Goal: Check status: Check status

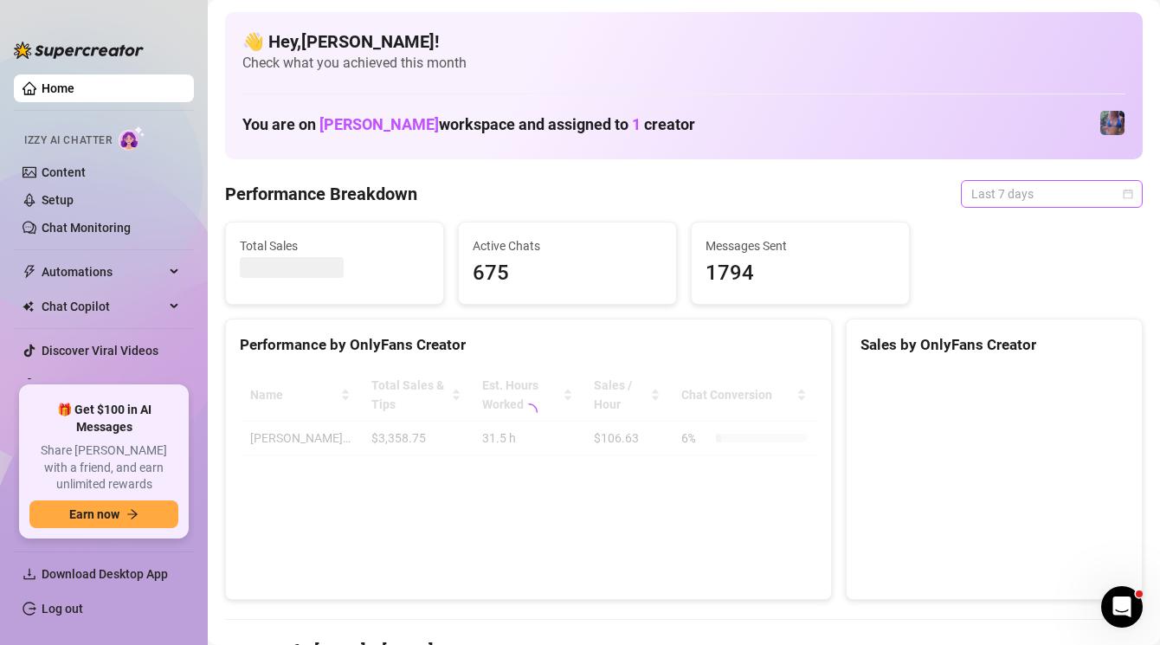
click at [1010, 195] on span "Last 7 days" at bounding box center [1051, 194] width 161 height 26
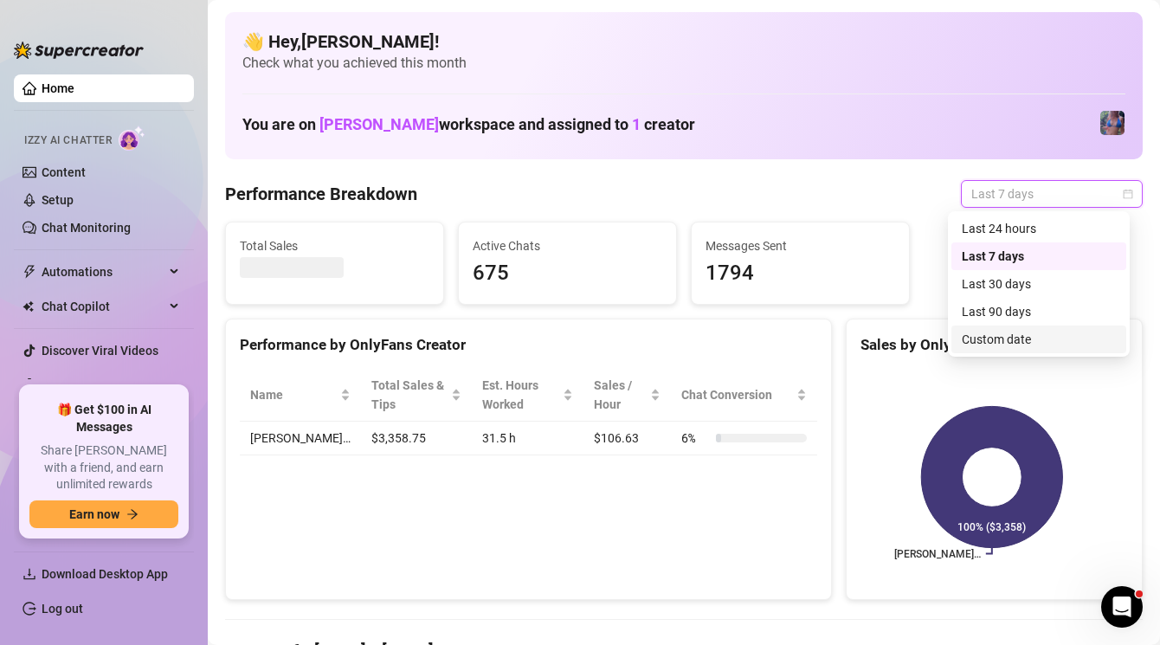
click at [1015, 343] on div "Custom date" at bounding box center [1039, 339] width 154 height 19
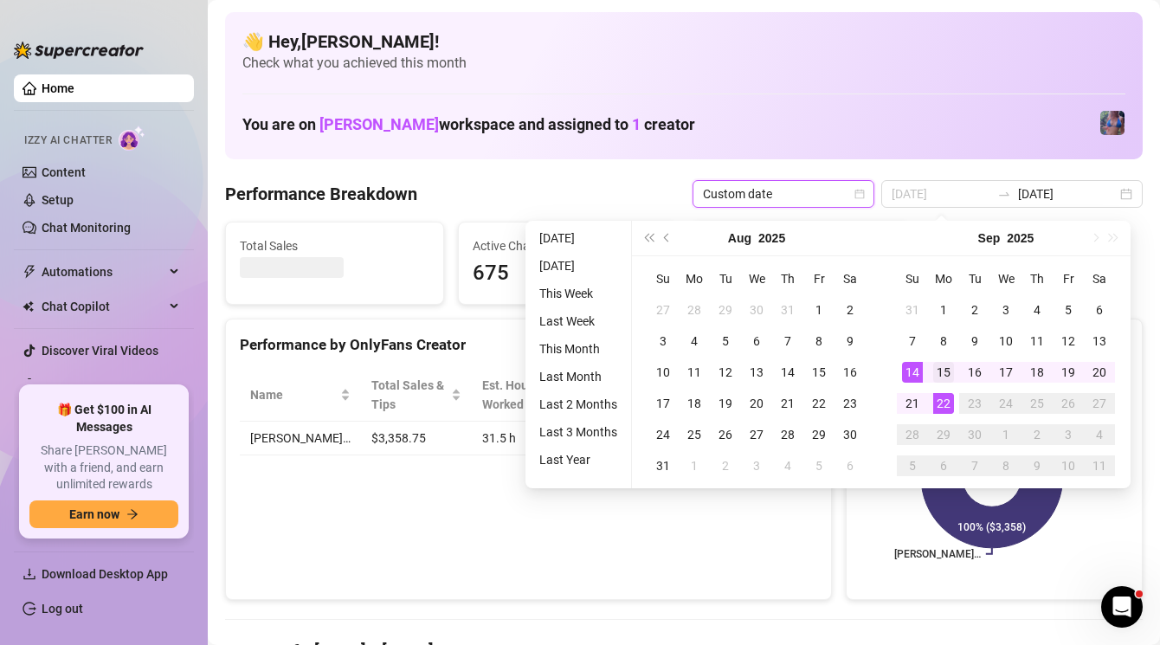
type input "[DATE]"
click at [939, 373] on div "15" at bounding box center [943, 372] width 21 height 21
type input "[DATE]"
click at [916, 403] on div "21" at bounding box center [912, 403] width 21 height 21
type input "[DATE]"
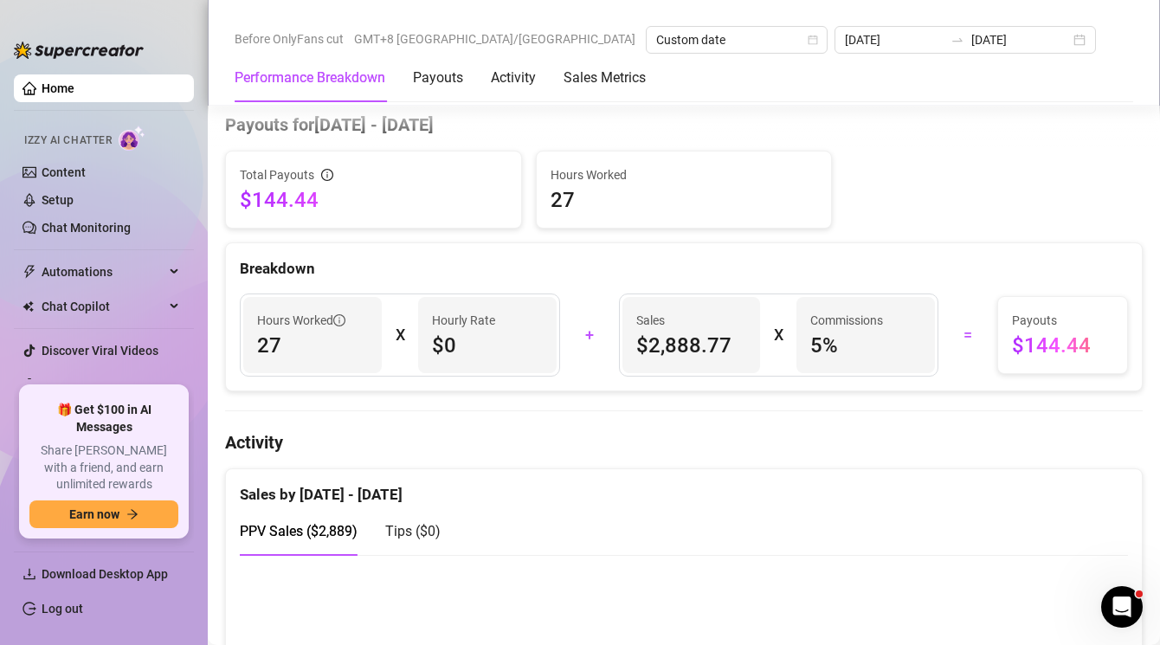
scroll to position [532, 0]
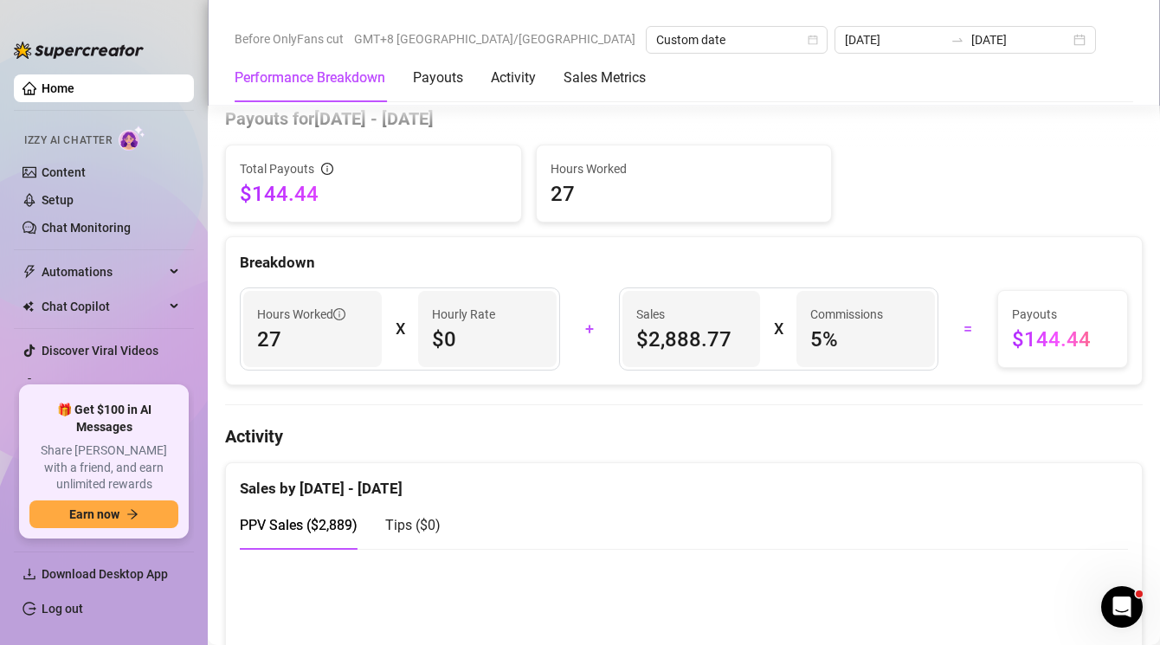
click at [719, 338] on span "$2,888.77" at bounding box center [691, 340] width 111 height 28
drag, startPoint x: 722, startPoint y: 339, endPoint x: 633, endPoint y: 342, distance: 89.2
click at [636, 342] on span "$2,888.77" at bounding box center [691, 340] width 111 height 28
copy span "$2,888.77"
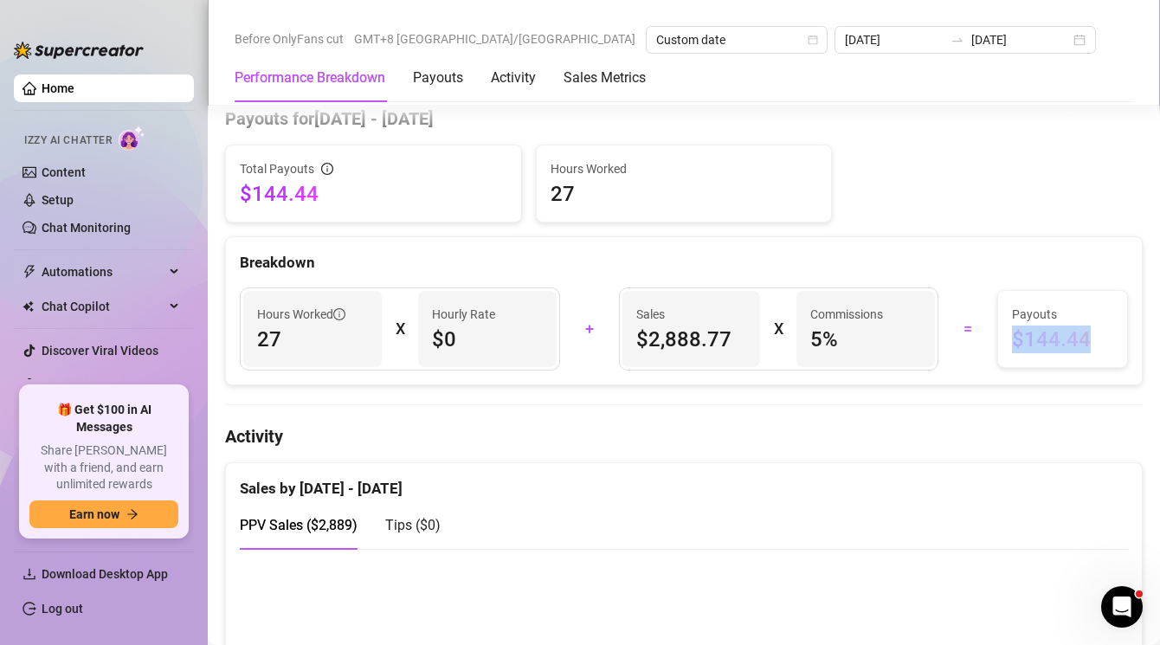
drag, startPoint x: 1093, startPoint y: 344, endPoint x: 1005, endPoint y: 338, distance: 88.5
click at [1012, 338] on span "$144.44" at bounding box center [1062, 340] width 101 height 28
copy span "$144.44"
